Goal: Navigation & Orientation: Find specific page/section

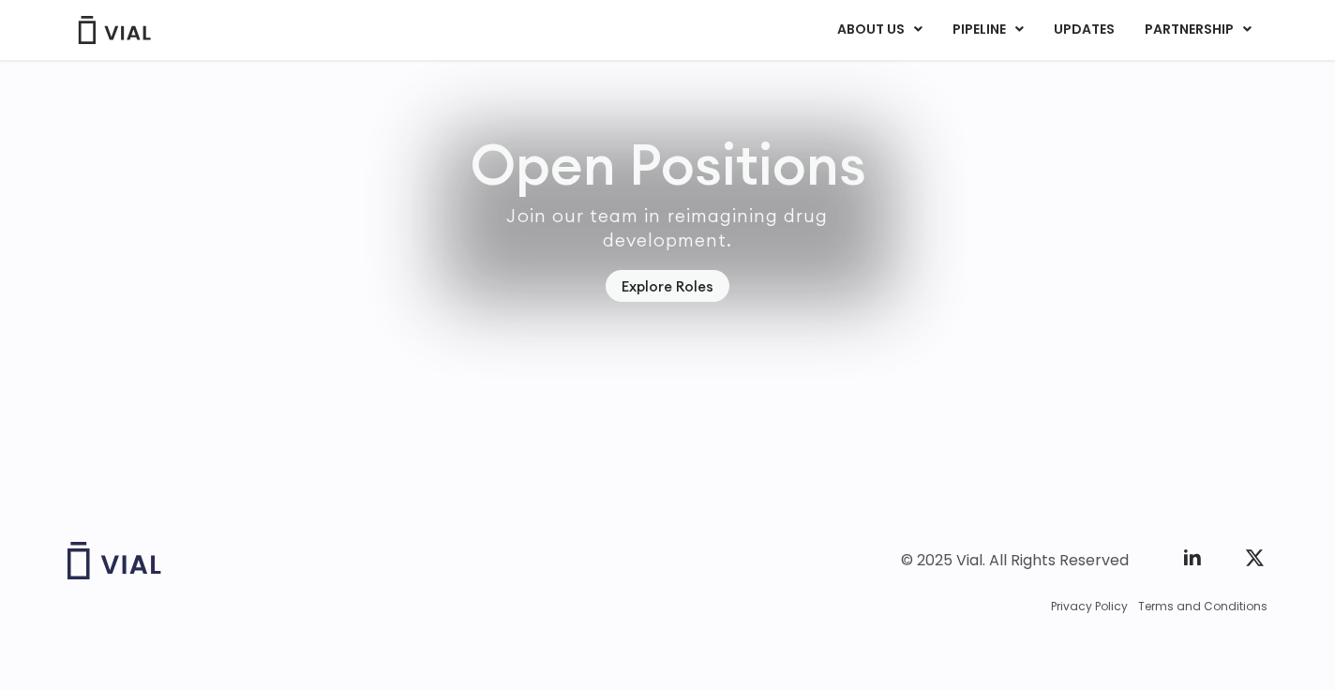
scroll to position [5473, 0]
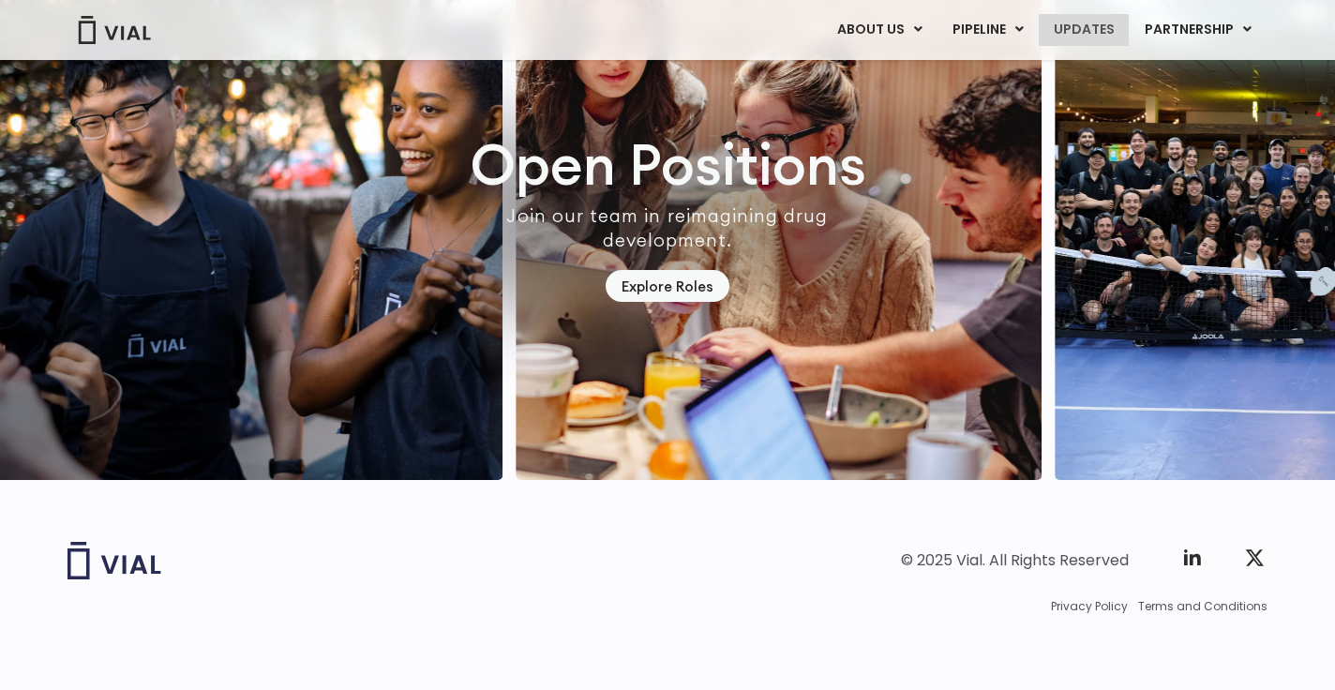
click at [1109, 30] on link "UPDATES" at bounding box center [1084, 30] width 90 height 32
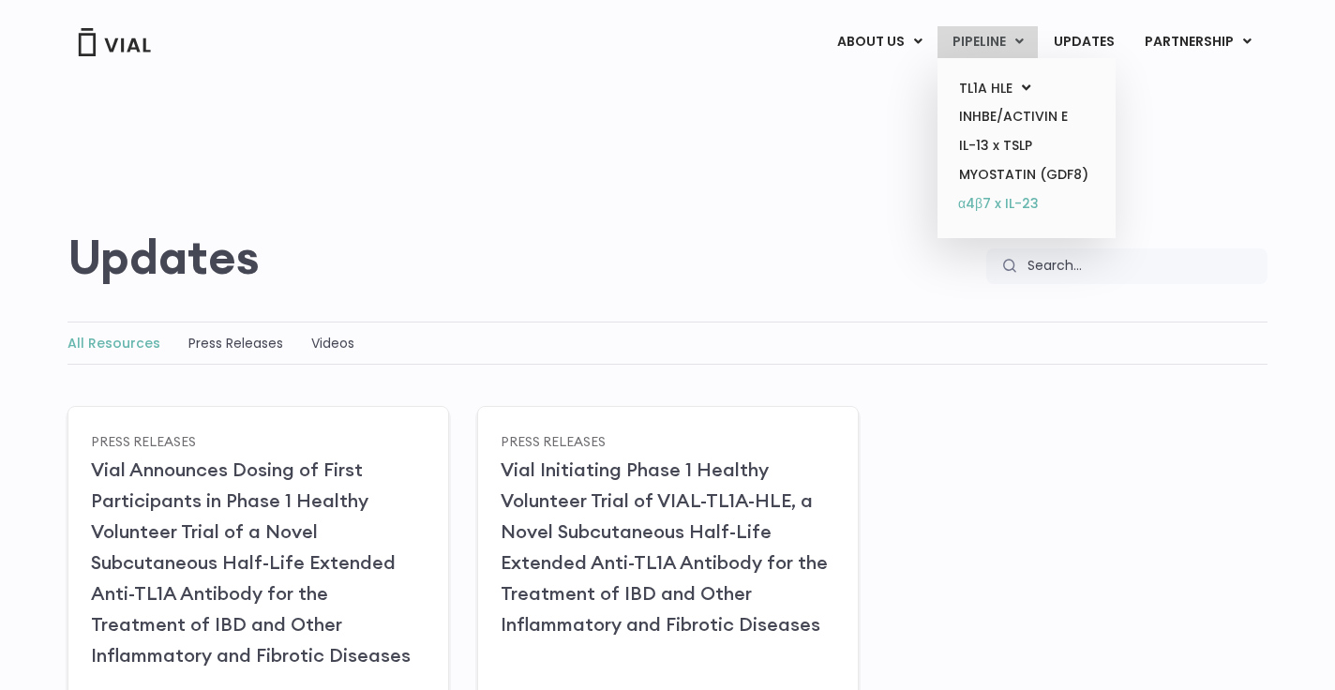
click at [1003, 202] on link "α4β7 x IL-23" at bounding box center [1026, 204] width 164 height 30
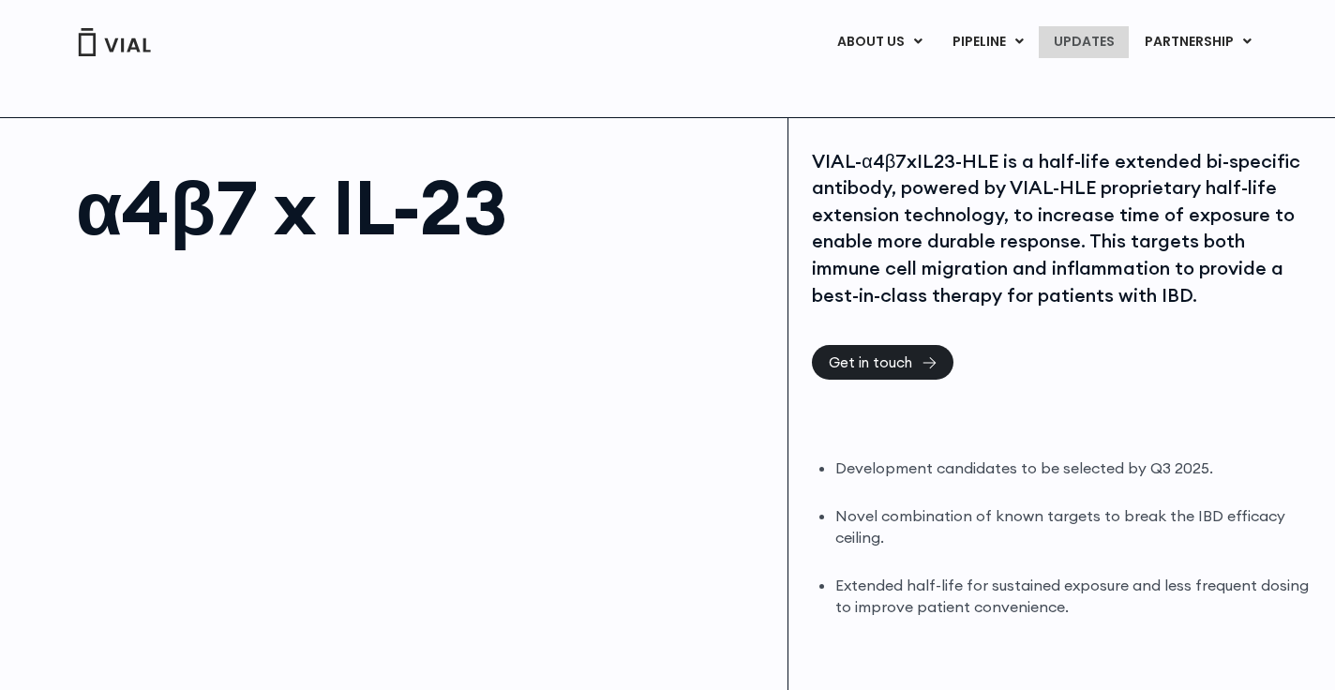
click at [1091, 43] on link "UPDATES" at bounding box center [1084, 42] width 90 height 32
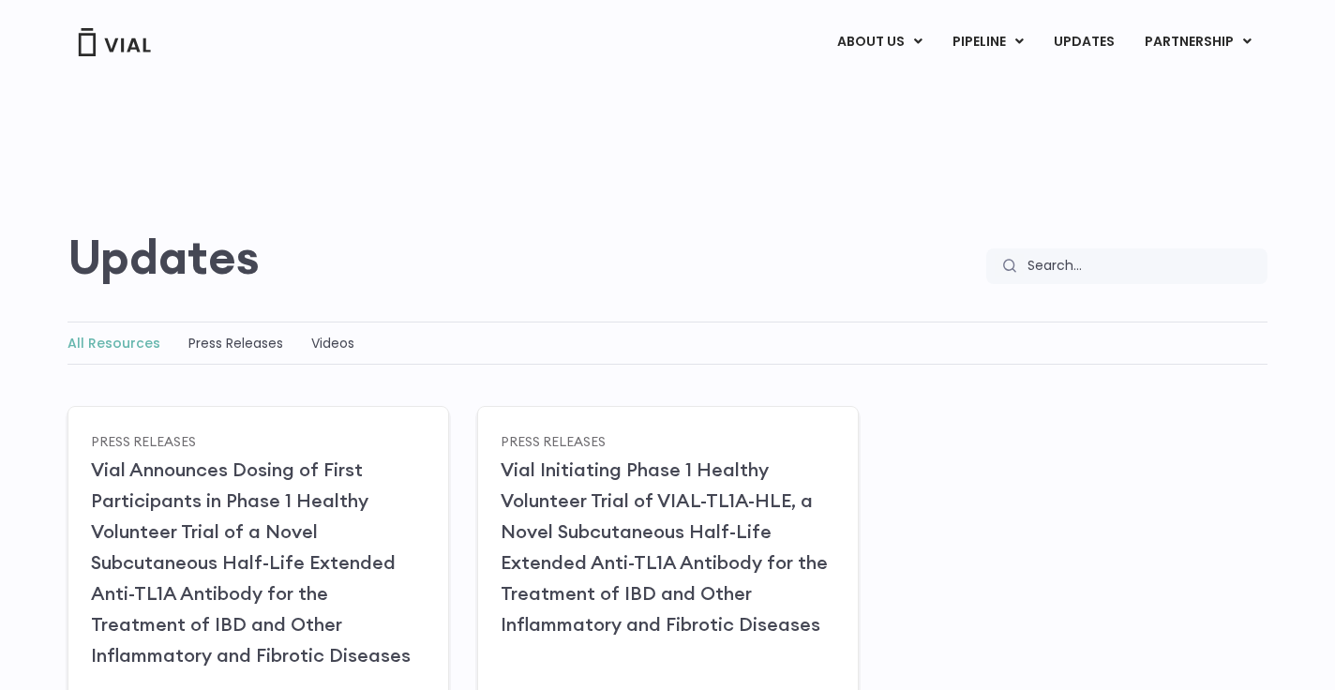
click at [122, 47] on img at bounding box center [114, 42] width 75 height 28
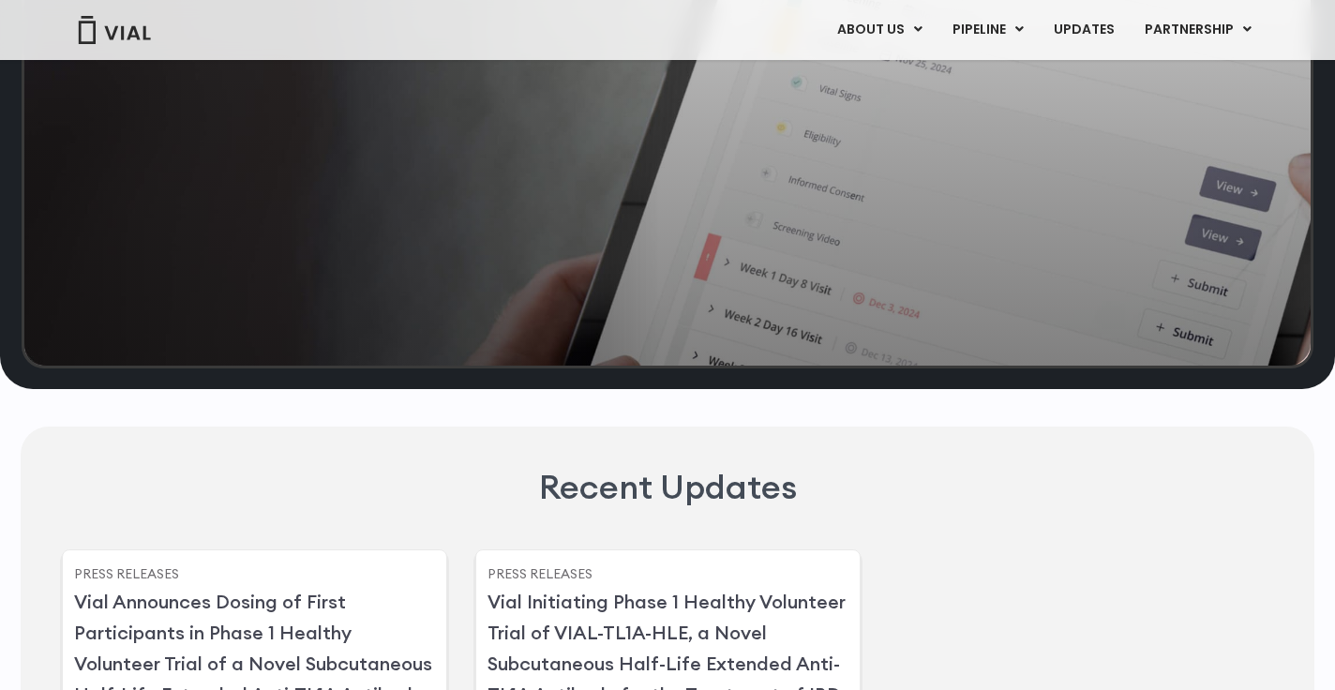
scroll to position [4246, 0]
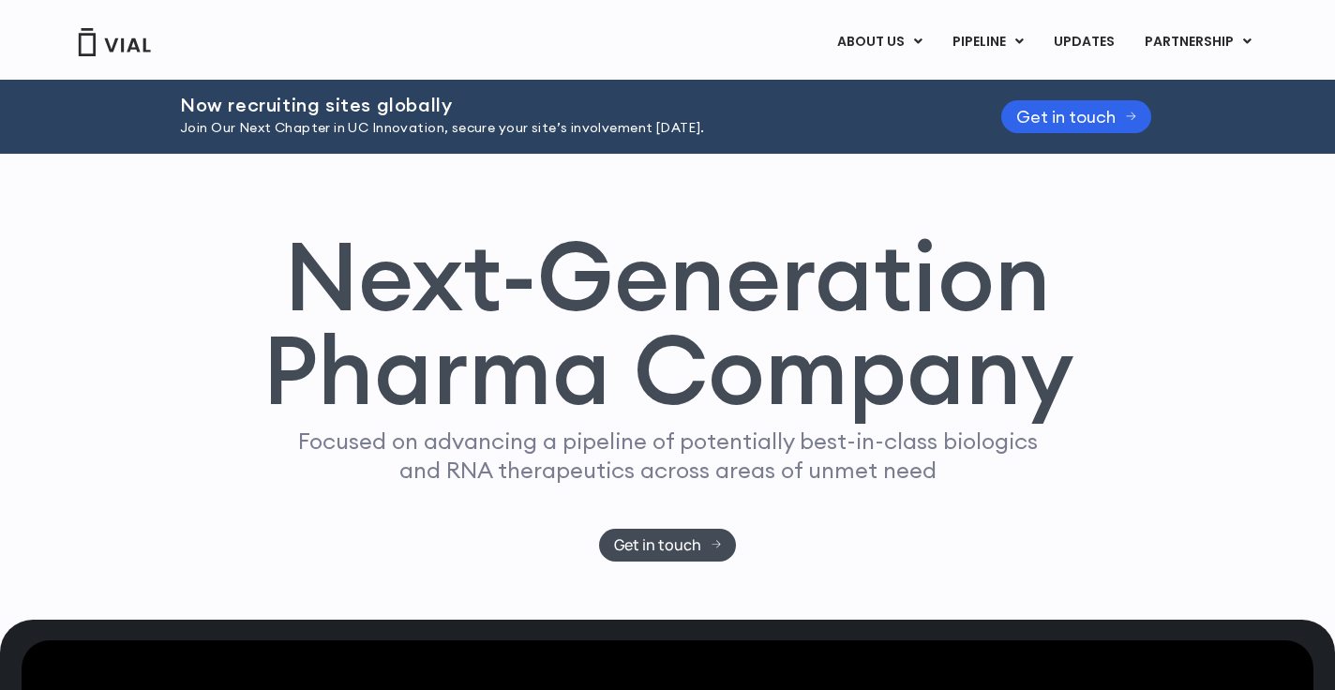
scroll to position [0, 0]
